Goal: Contribute content

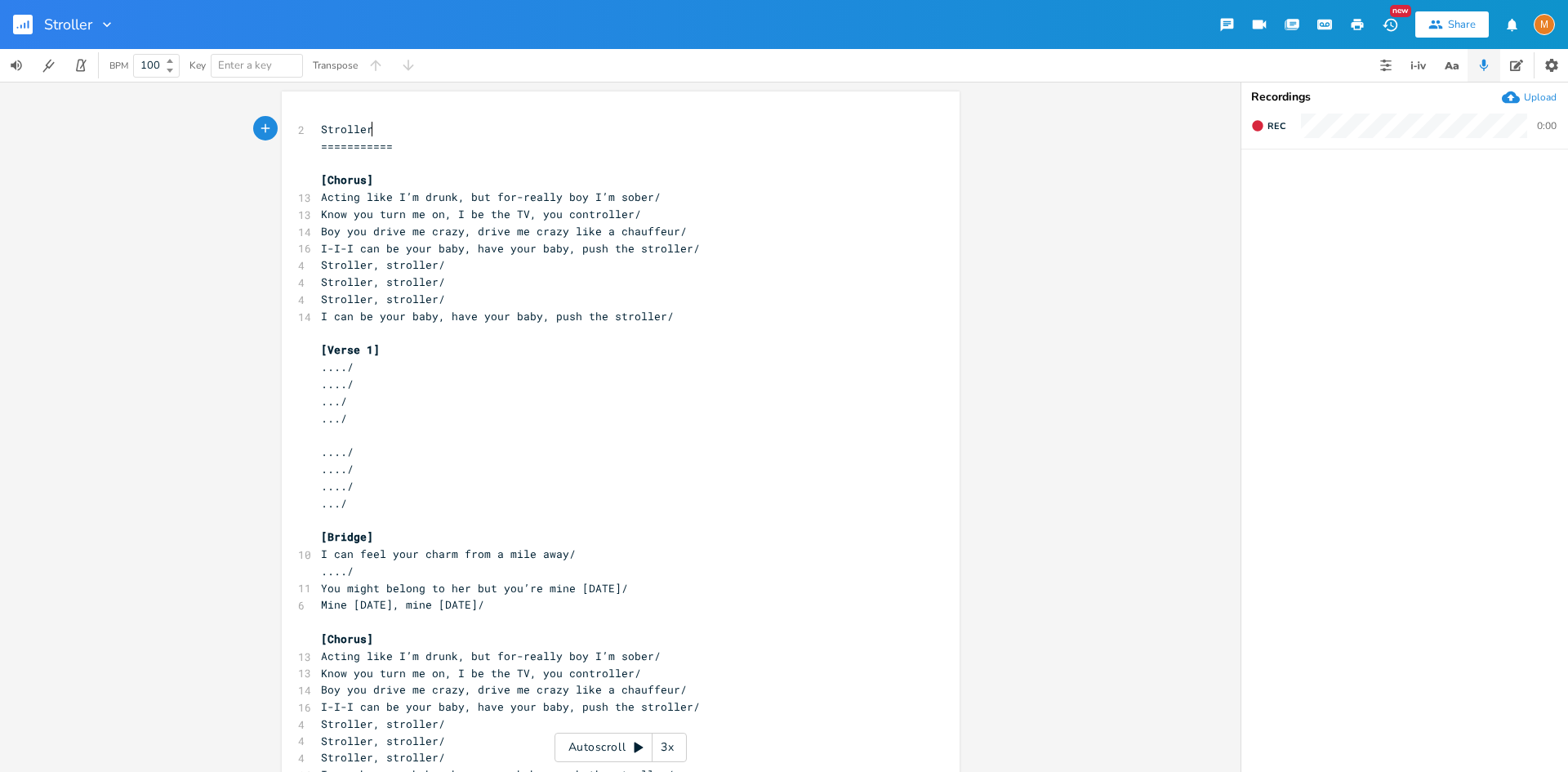
click at [506, 278] on pre "Stroller, stroller/" at bounding box center [612, 282] width 589 height 17
click at [448, 299] on pre "Stroller, stroller/" at bounding box center [612, 299] width 589 height 17
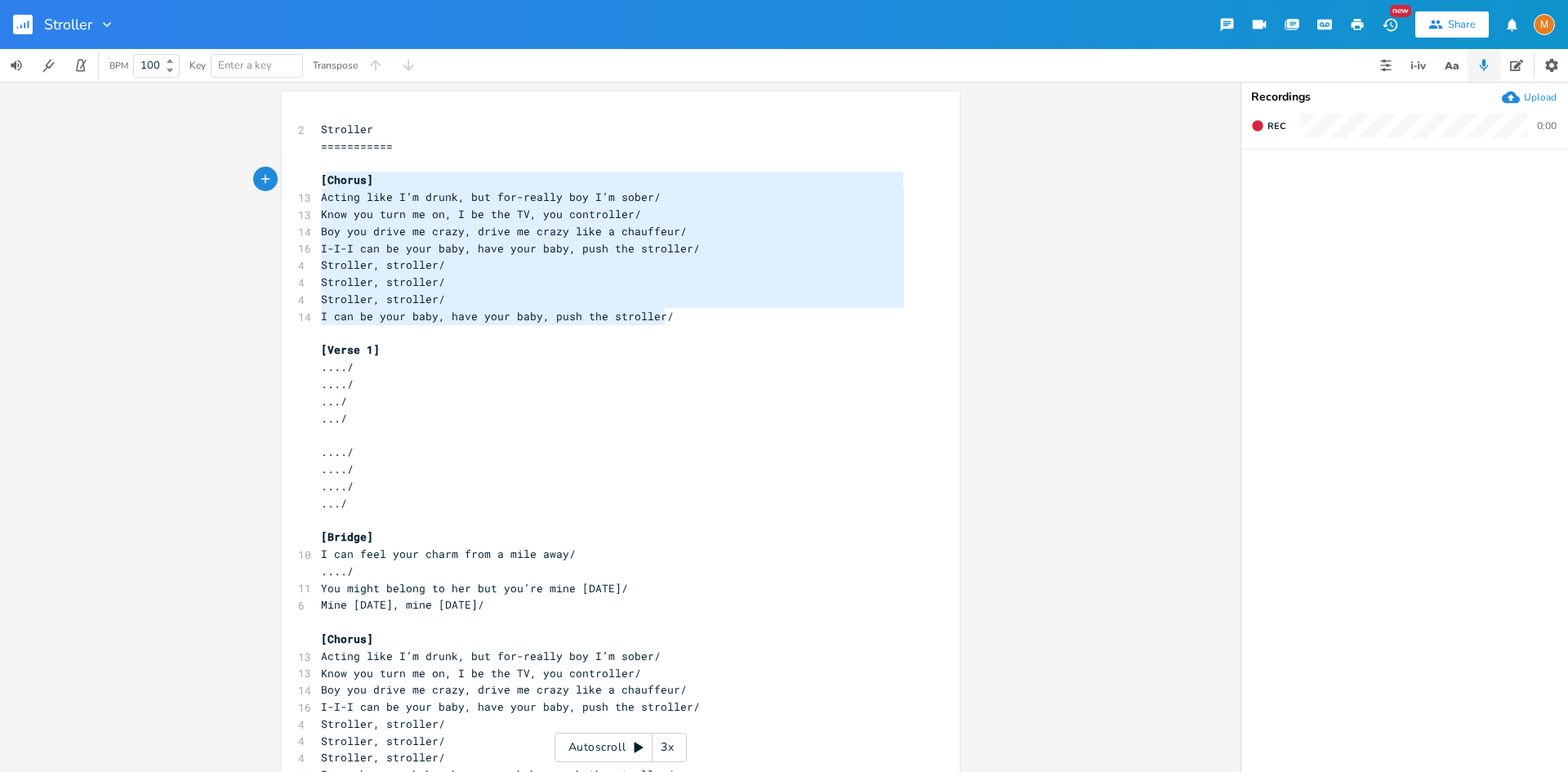
type textarea "[Chorus] Acting like I’m drunk, but for-really boy I’m sober/ Know you turn me …"
drag, startPoint x: 660, startPoint y: 321, endPoint x: 304, endPoint y: 177, distance: 384.0
click at [304, 177] on div "[Chorus] Acting like I’m drunk, but for-really boy I’m sober/ Know you turn me …" at bounding box center [620, 449] width 677 height 715
click at [111, 24] on icon "button" at bounding box center [106, 24] width 8 height 5
click at [288, 18] on div "Stroller Edit Rename Collection Collections Delete Delete New Share M" at bounding box center [784, 24] width 1568 height 49
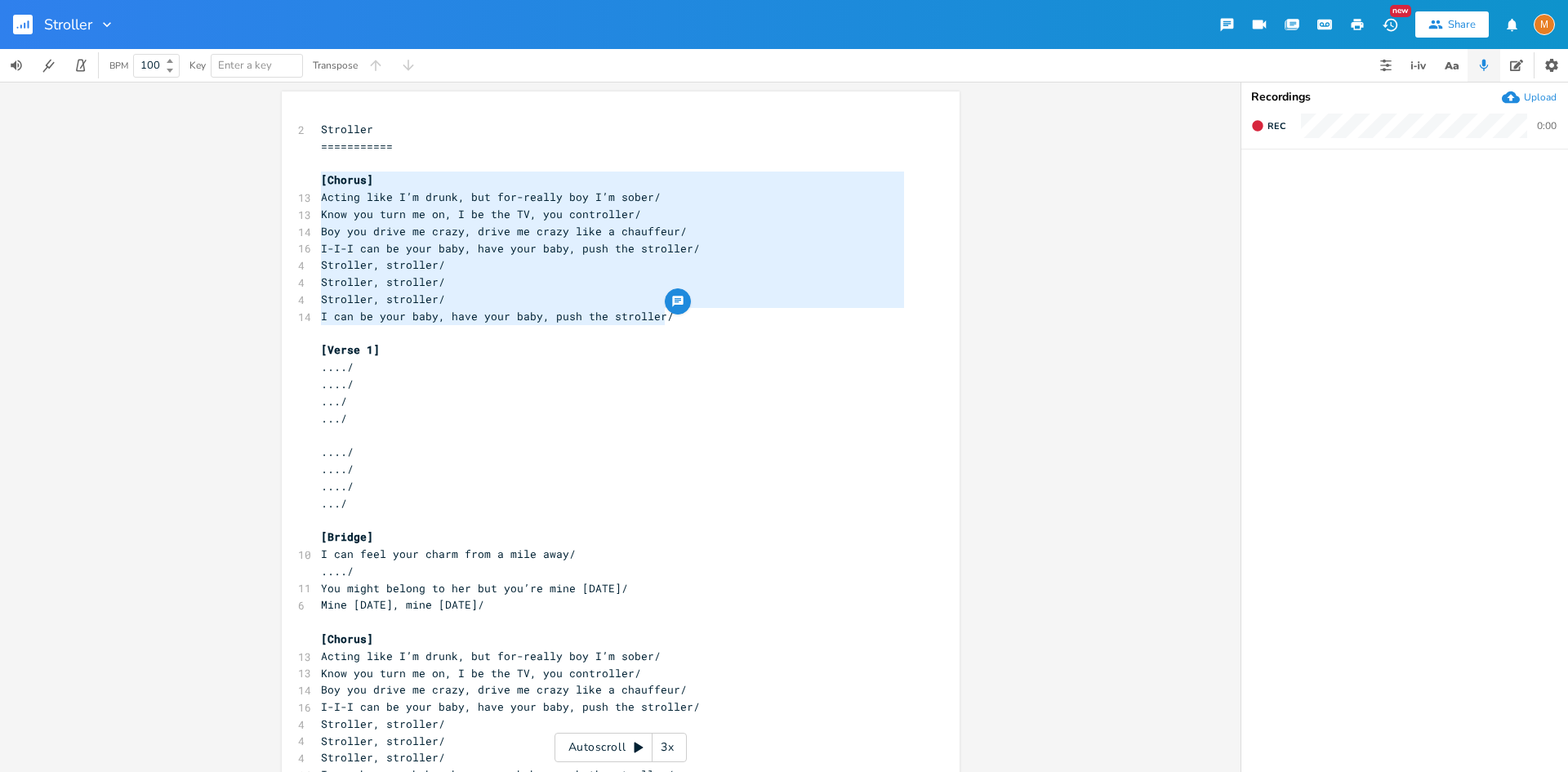
click at [644, 569] on pre "..../" at bounding box center [612, 571] width 589 height 17
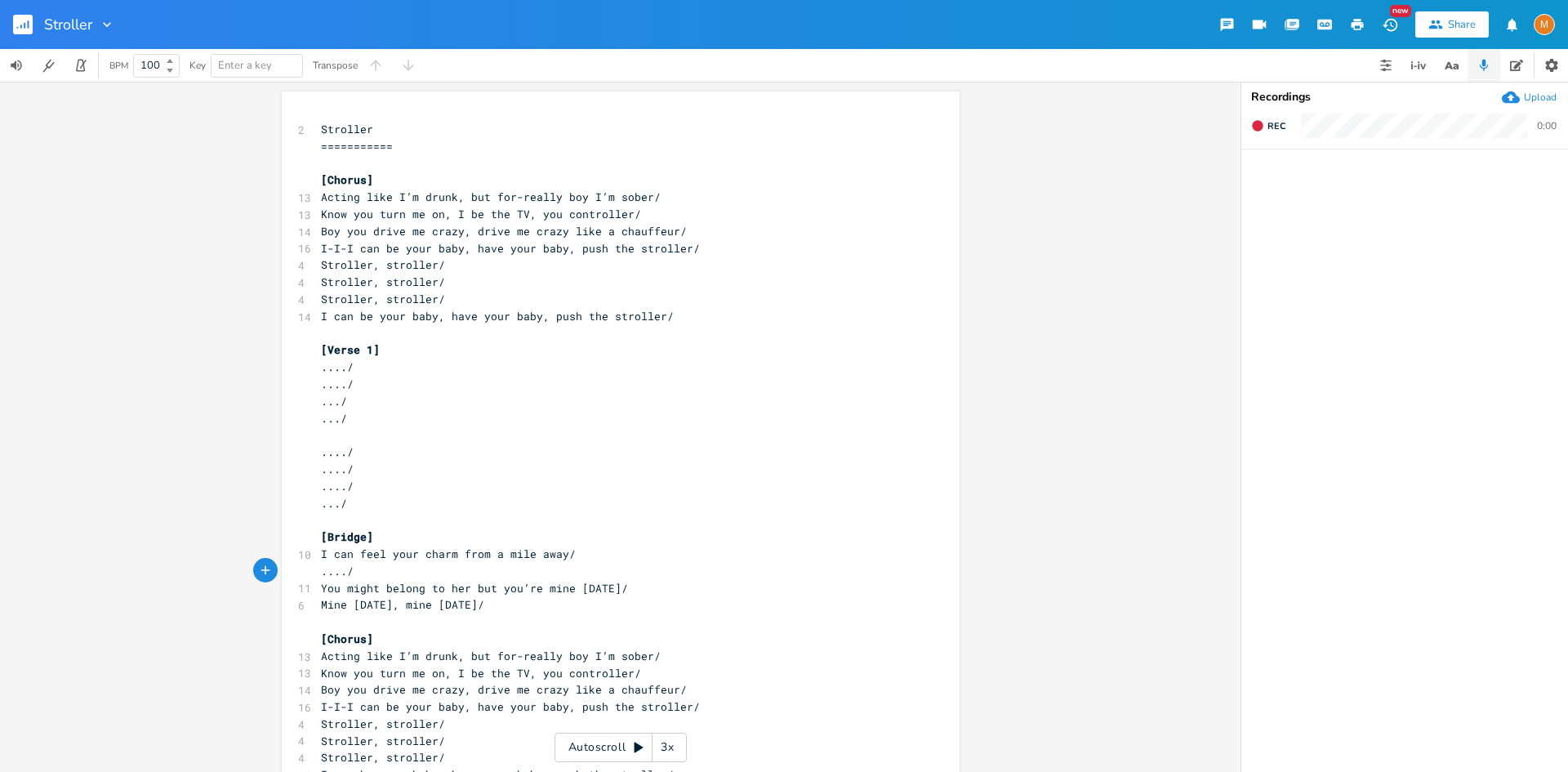
type textarea "Acting like I’m drunk"
drag, startPoint x: 450, startPoint y: 657, endPoint x: 274, endPoint y: 649, distance: 176.2
click at [274, 649] on div "Acting like I’m drunk x 2 Stroller =========== ​ [Chorus] 13 Acting like I’m dr…" at bounding box center [620, 426] width 1241 height 690
